Goal: Navigation & Orientation: Find specific page/section

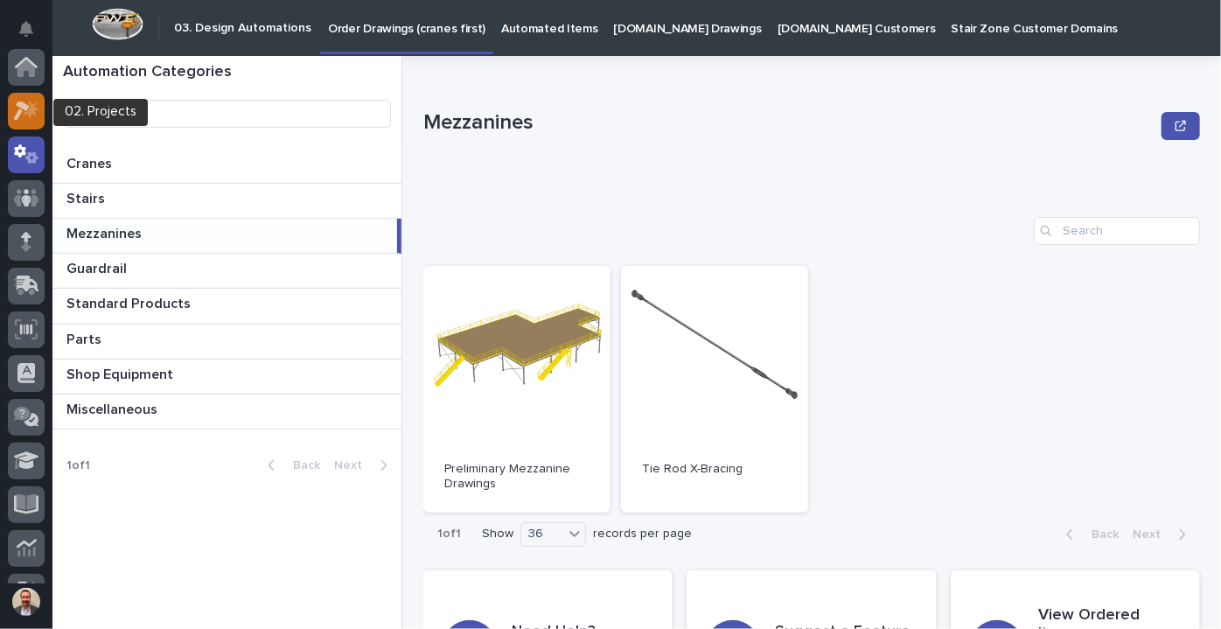
click at [23, 103] on icon at bounding box center [26, 111] width 25 height 20
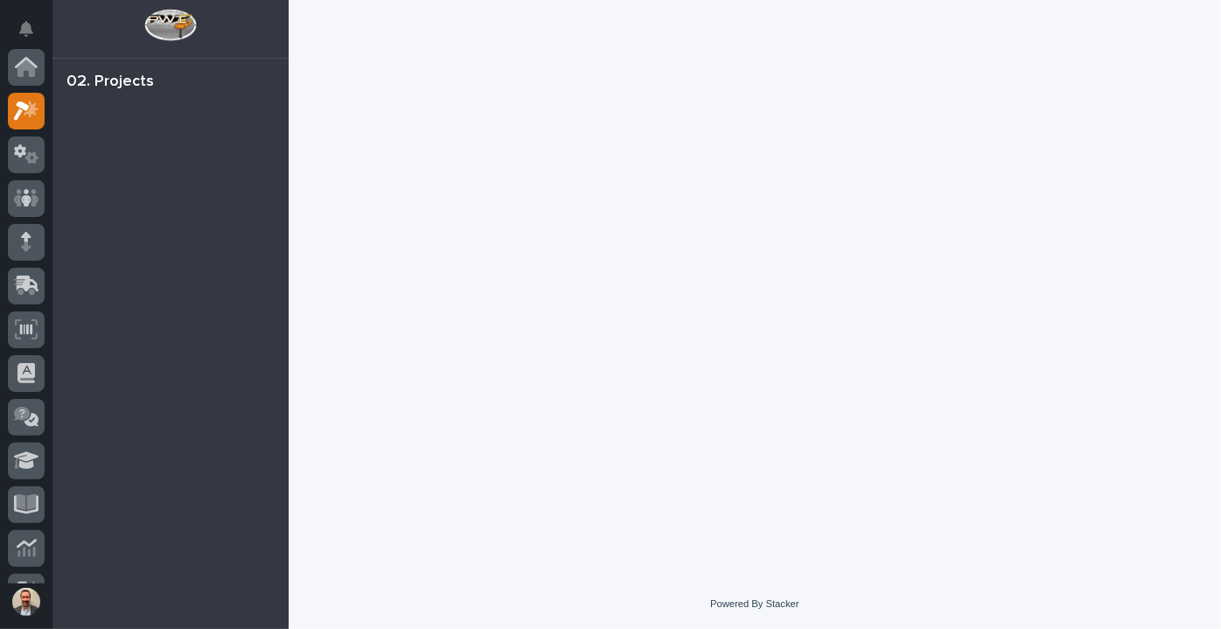
scroll to position [44, 0]
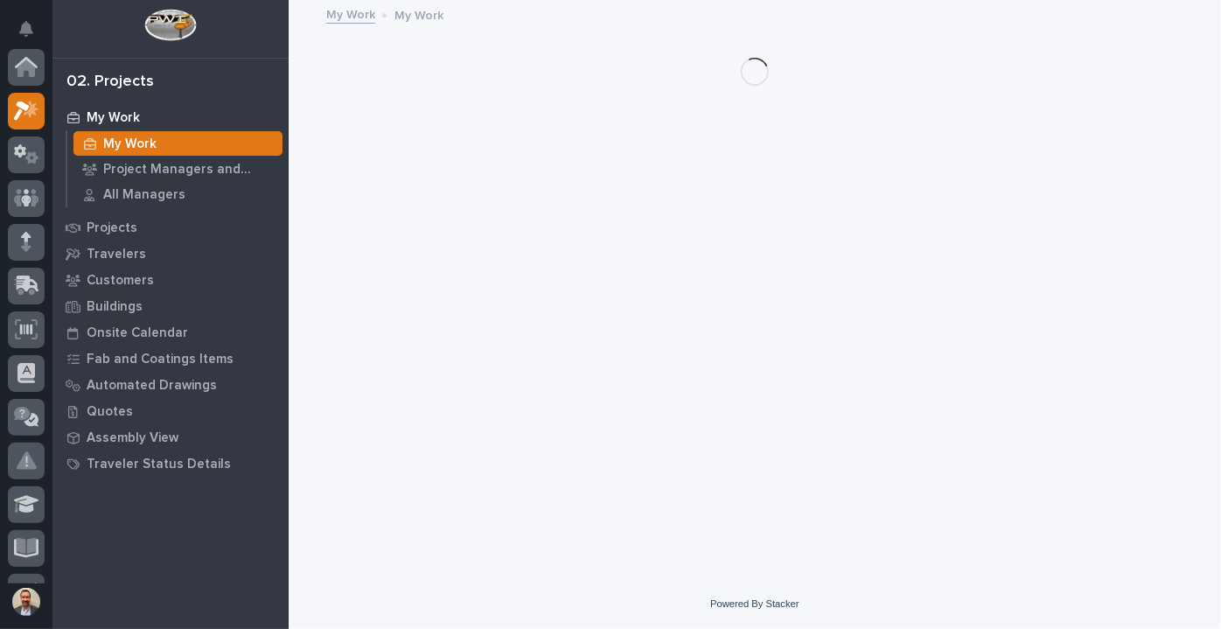
scroll to position [44, 0]
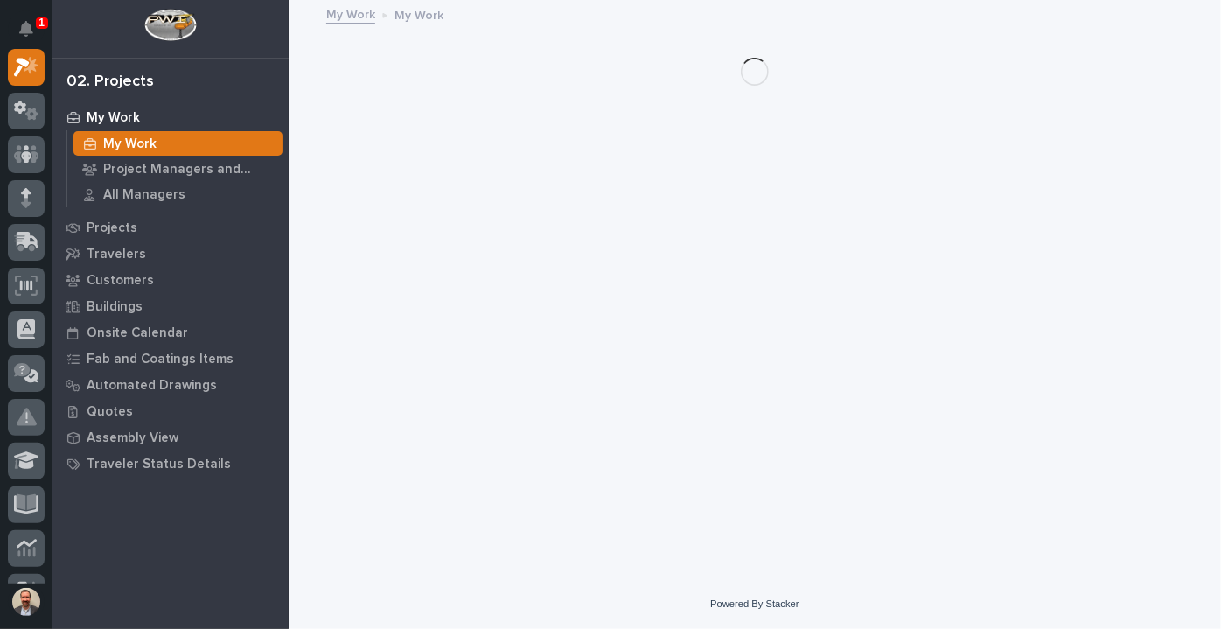
click at [124, 108] on div "My Work" at bounding box center [170, 117] width 227 height 24
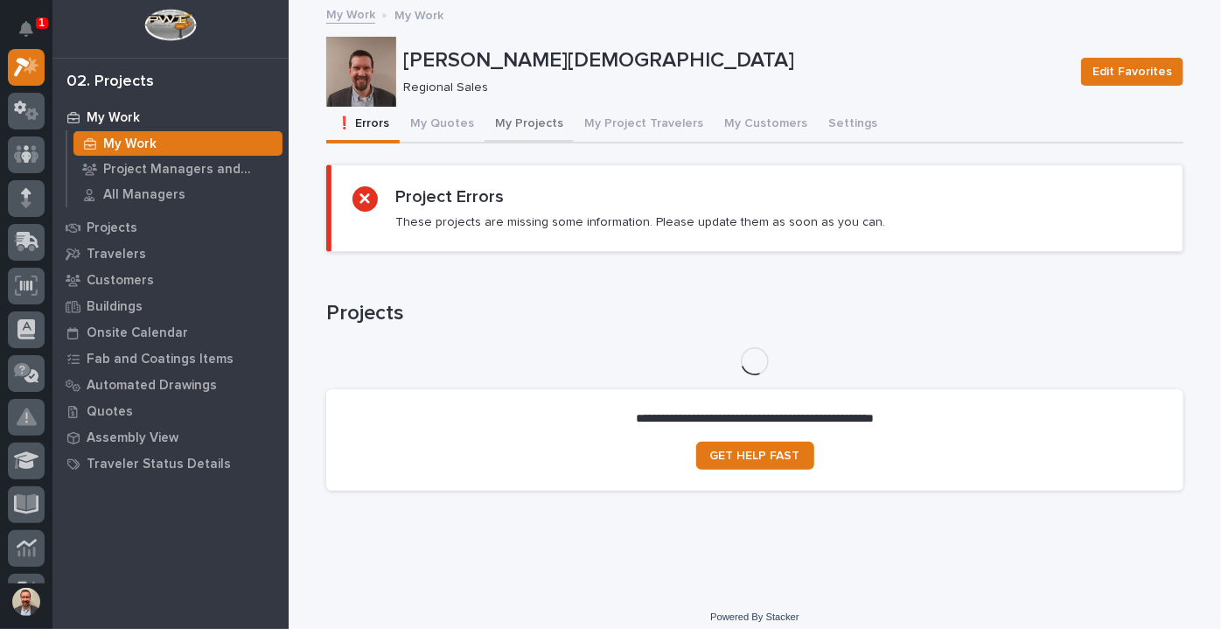
click at [540, 122] on button "My Projects" at bounding box center [528, 125] width 89 height 37
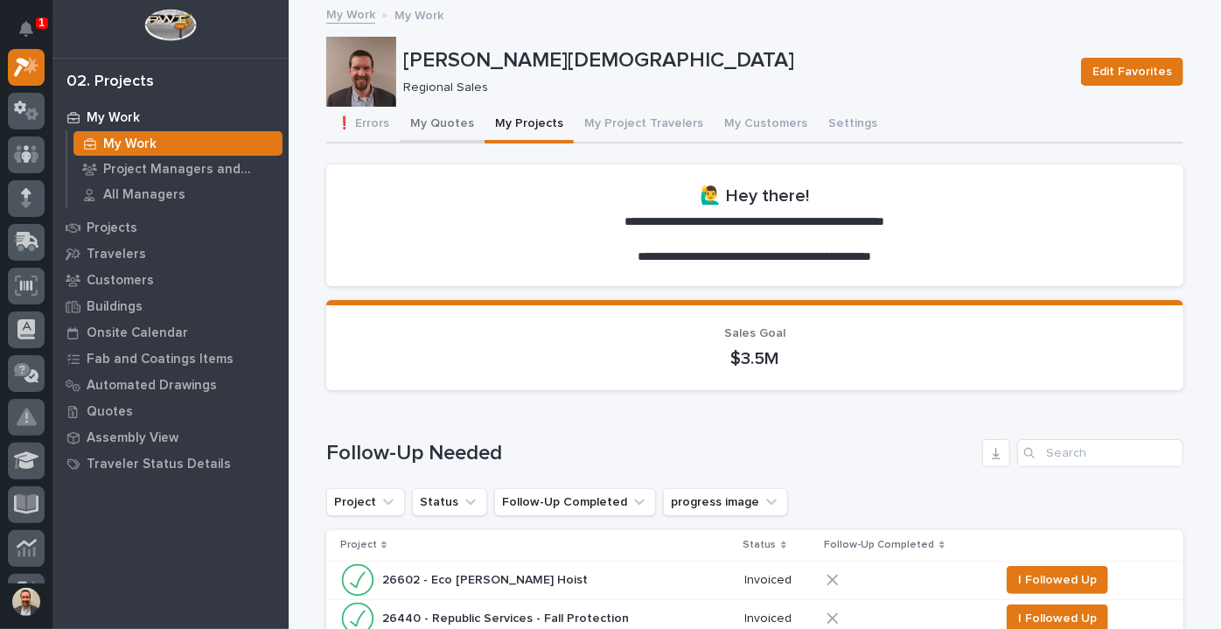
click at [438, 135] on button "My Quotes" at bounding box center [442, 125] width 85 height 37
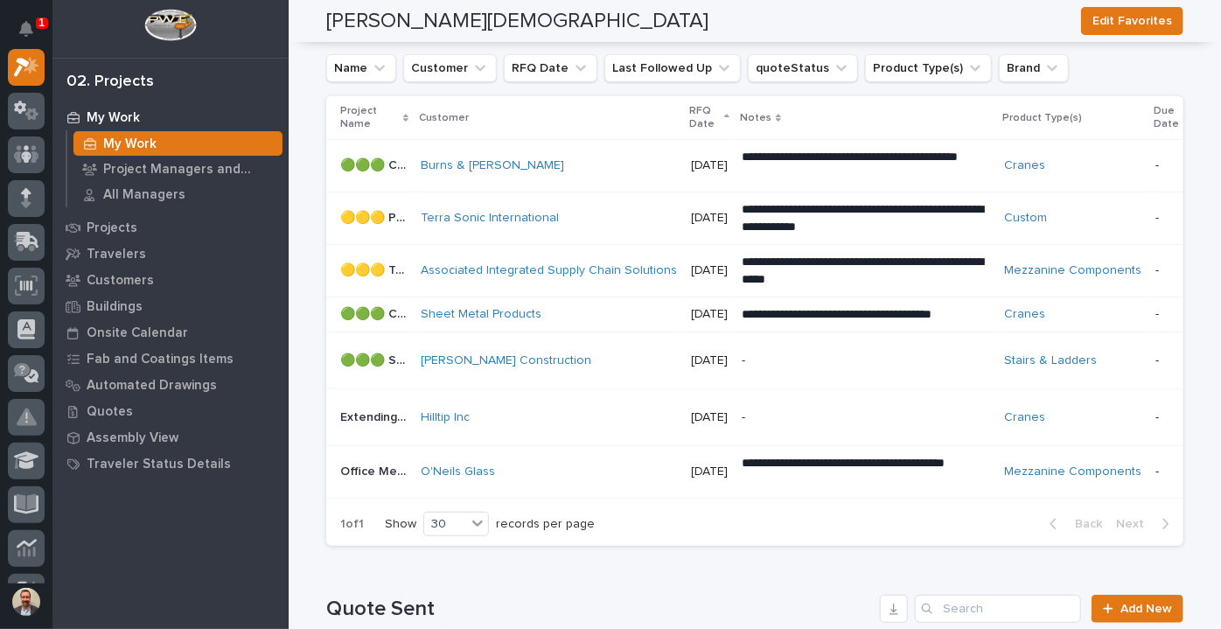
scroll to position [373, 0]
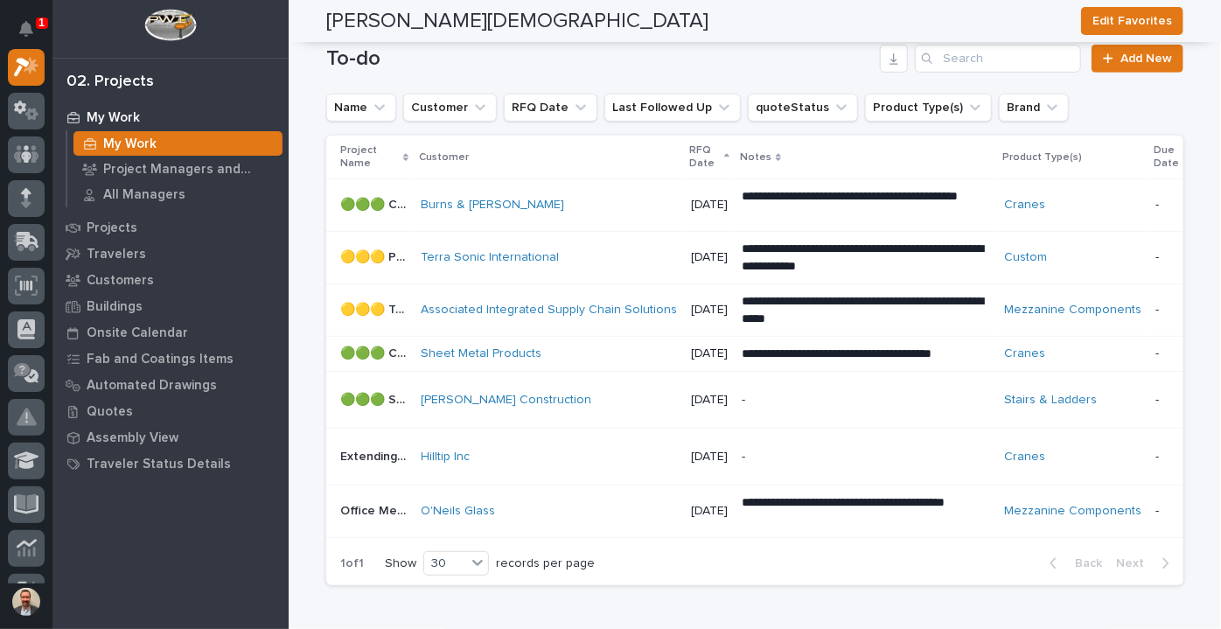
click at [250, 500] on div "My Work My Work Project Managers and Engineers All Managers Projects Travelers …" at bounding box center [170, 366] width 236 height 525
